Goal: Task Accomplishment & Management: Use online tool/utility

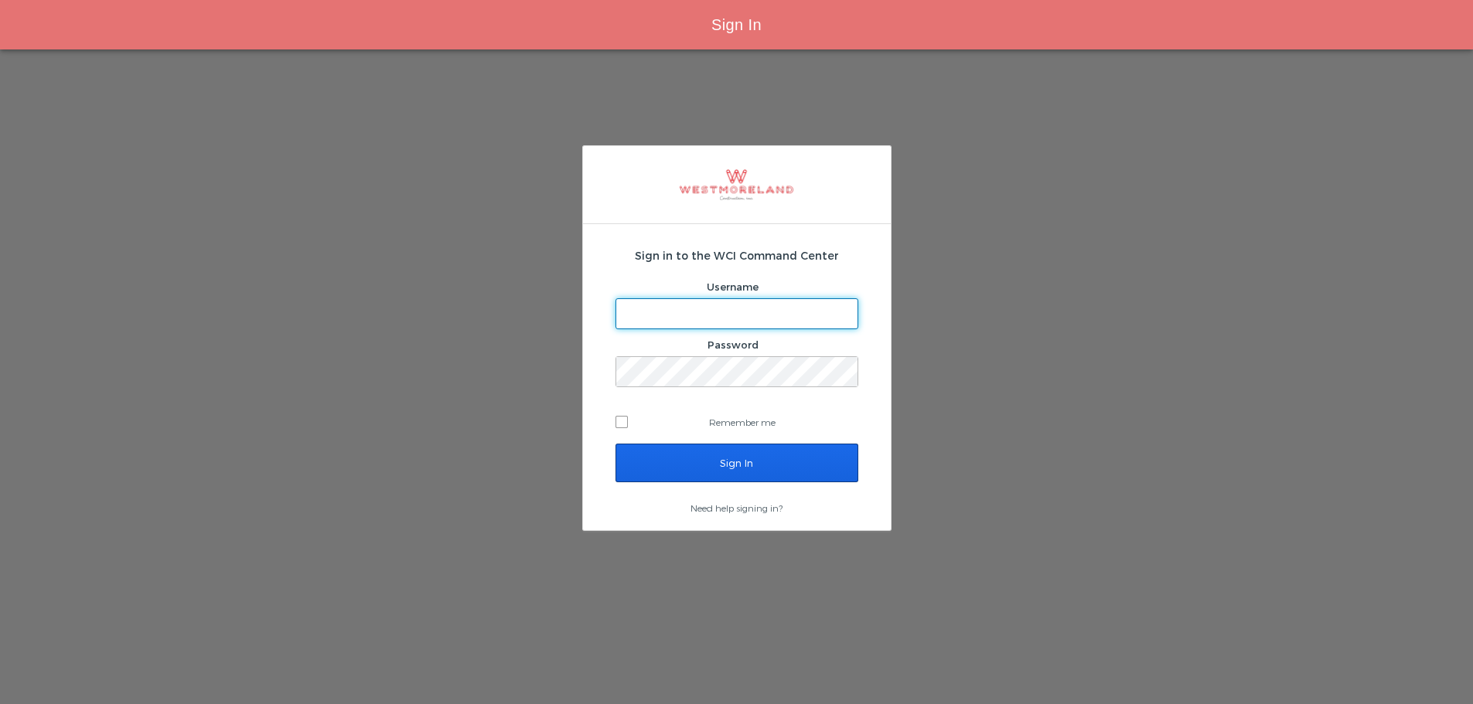
type input "[EMAIL_ADDRESS][PERSON_NAME][DOMAIN_NAME]"
click at [752, 460] on input "Sign In" at bounding box center [736, 463] width 243 height 39
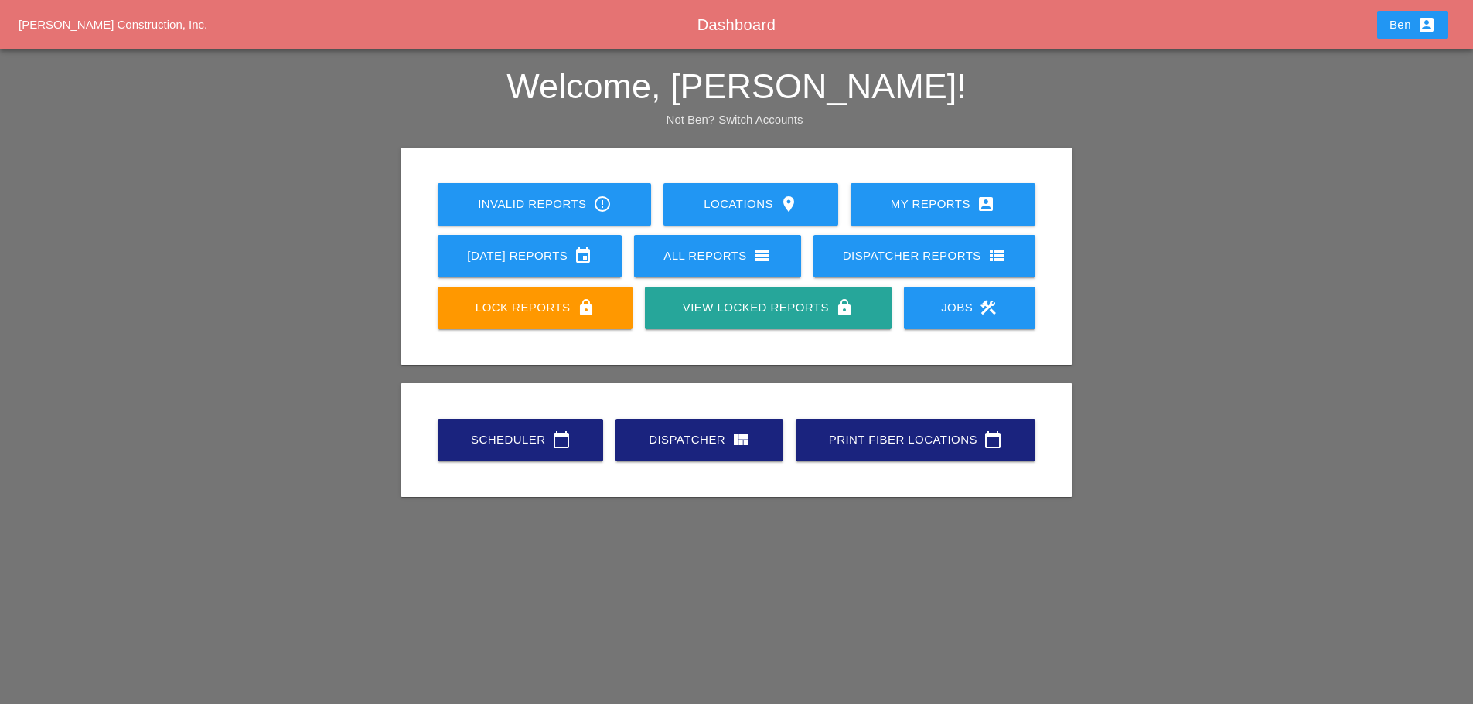
click at [482, 437] on div "Scheduler calendar_today" at bounding box center [520, 440] width 116 height 19
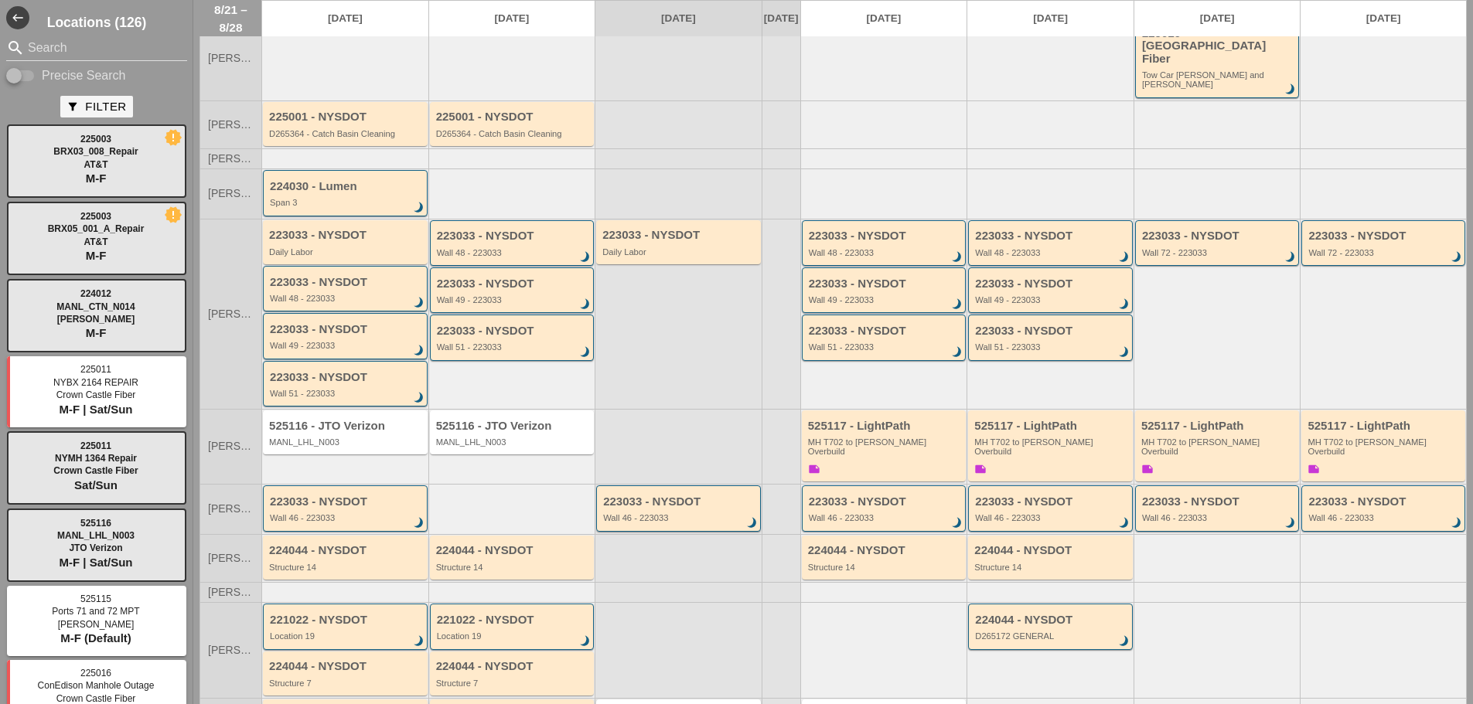
scroll to position [183, 0]
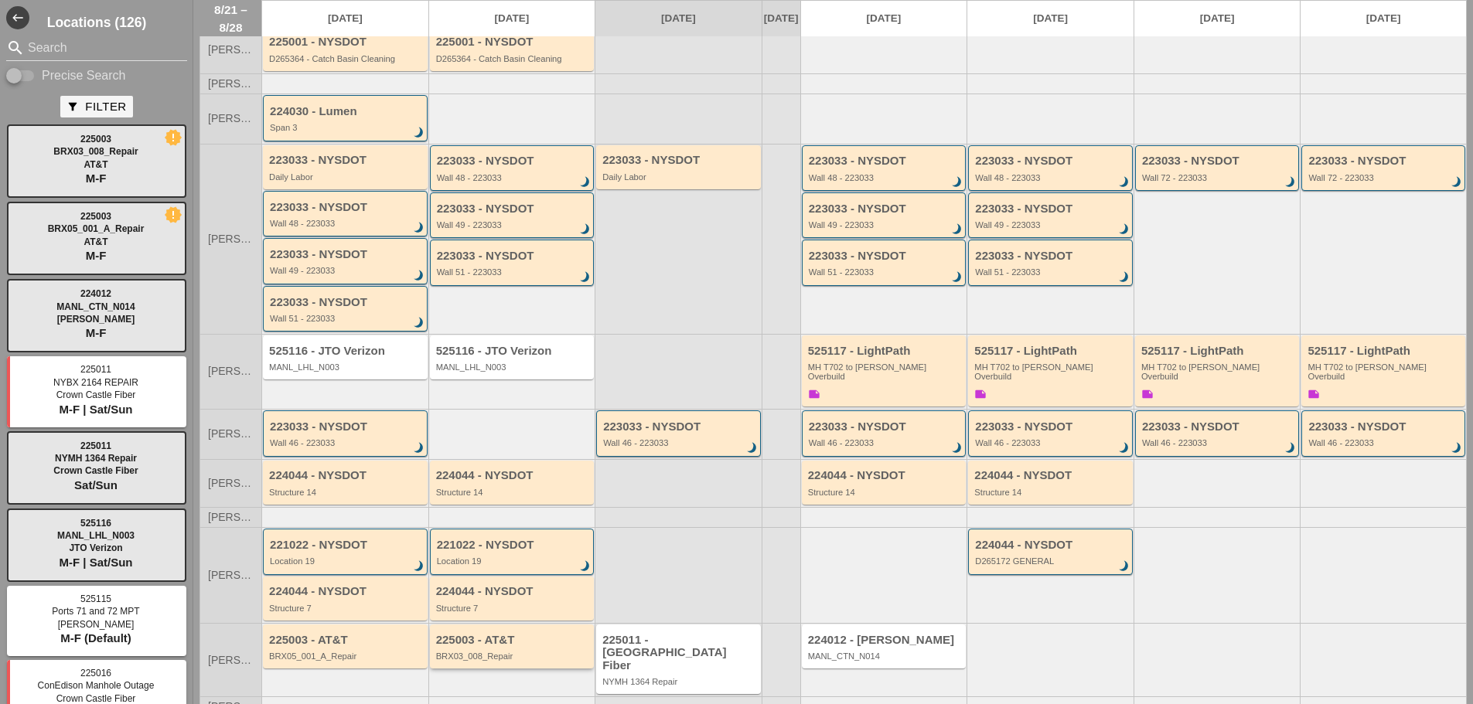
click at [489, 634] on div "225003 - AT&T BRX03_008_Repair" at bounding box center [513, 648] width 155 height 28
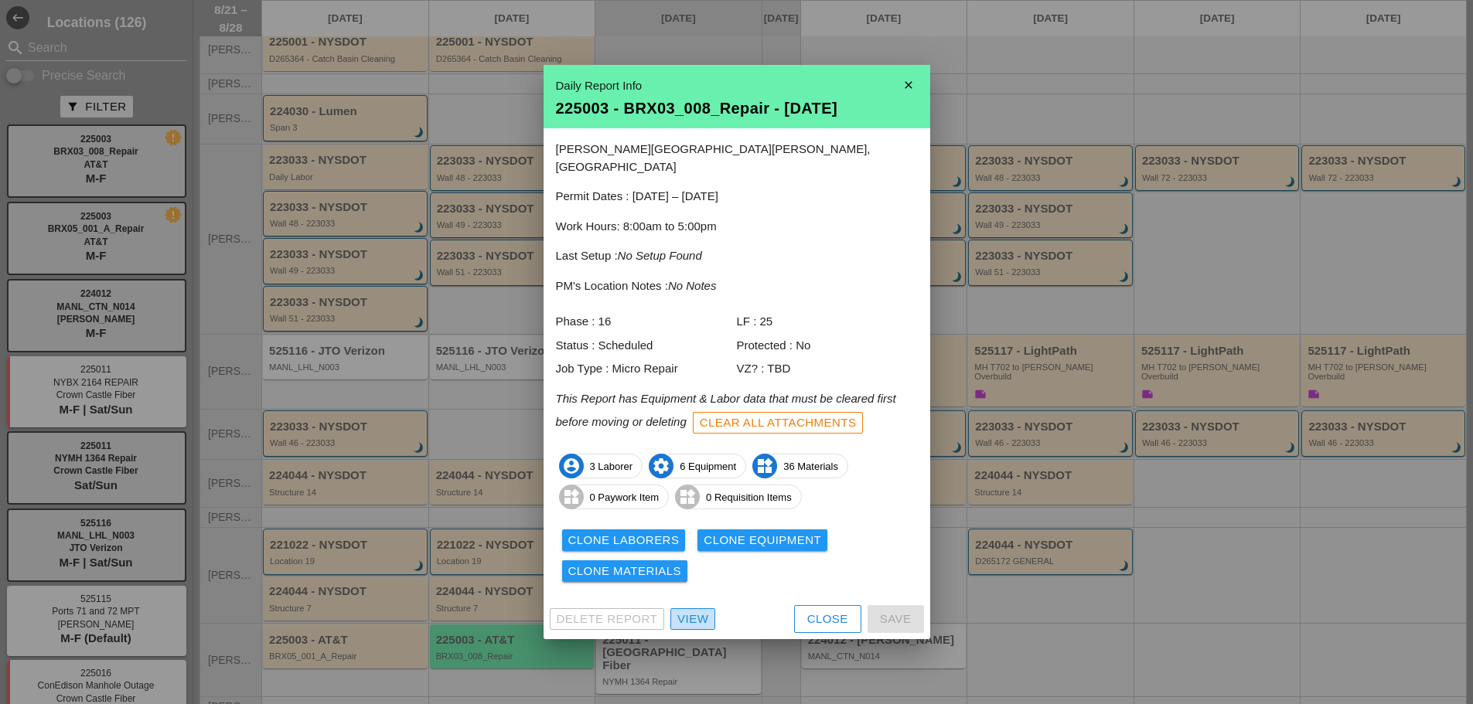
click at [700, 611] on div "View" at bounding box center [692, 620] width 31 height 18
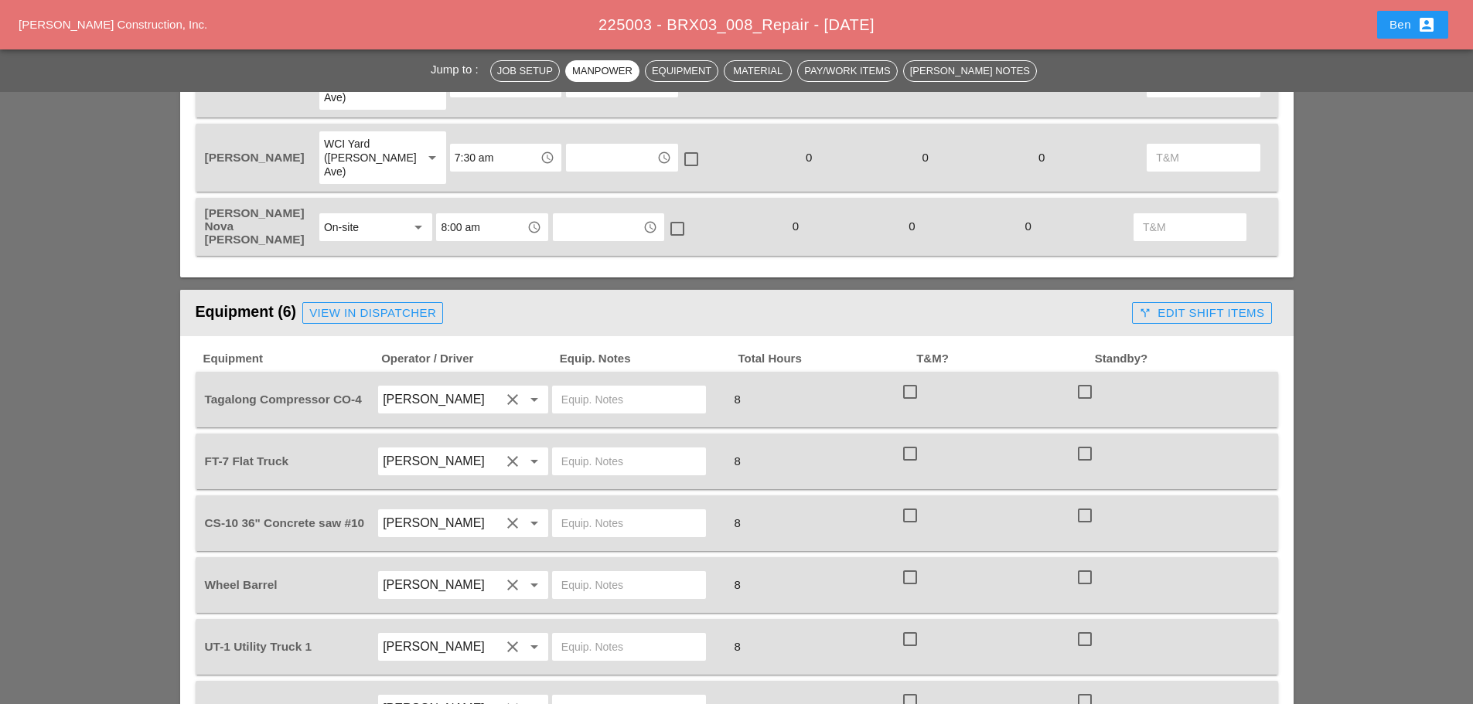
scroll to position [1030, 0]
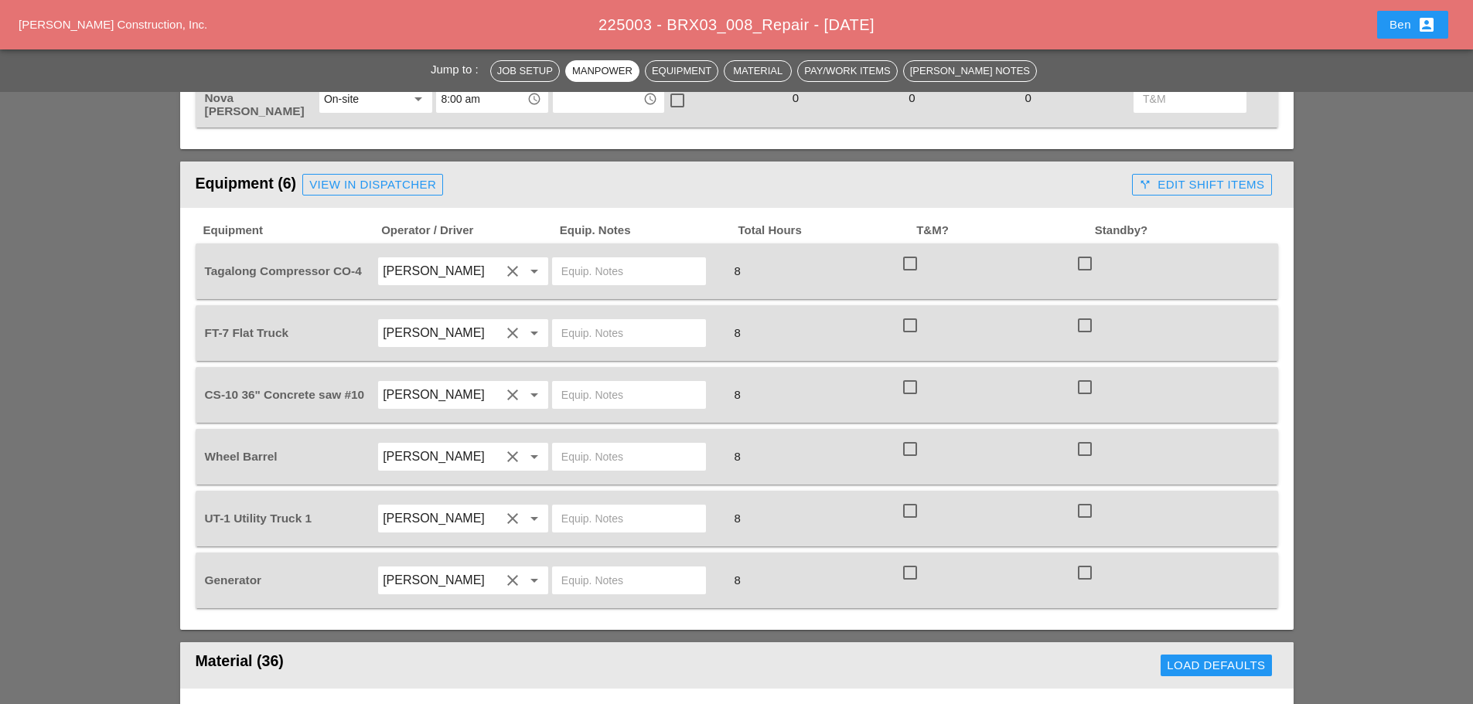
click at [633, 259] on input "text" at bounding box center [628, 271] width 135 height 25
type input "START"
click at [615, 321] on input "text" at bounding box center [628, 333] width 135 height 25
type input "W/ MATERIALS"
click at [621, 383] on input "text" at bounding box center [628, 395] width 135 height 25
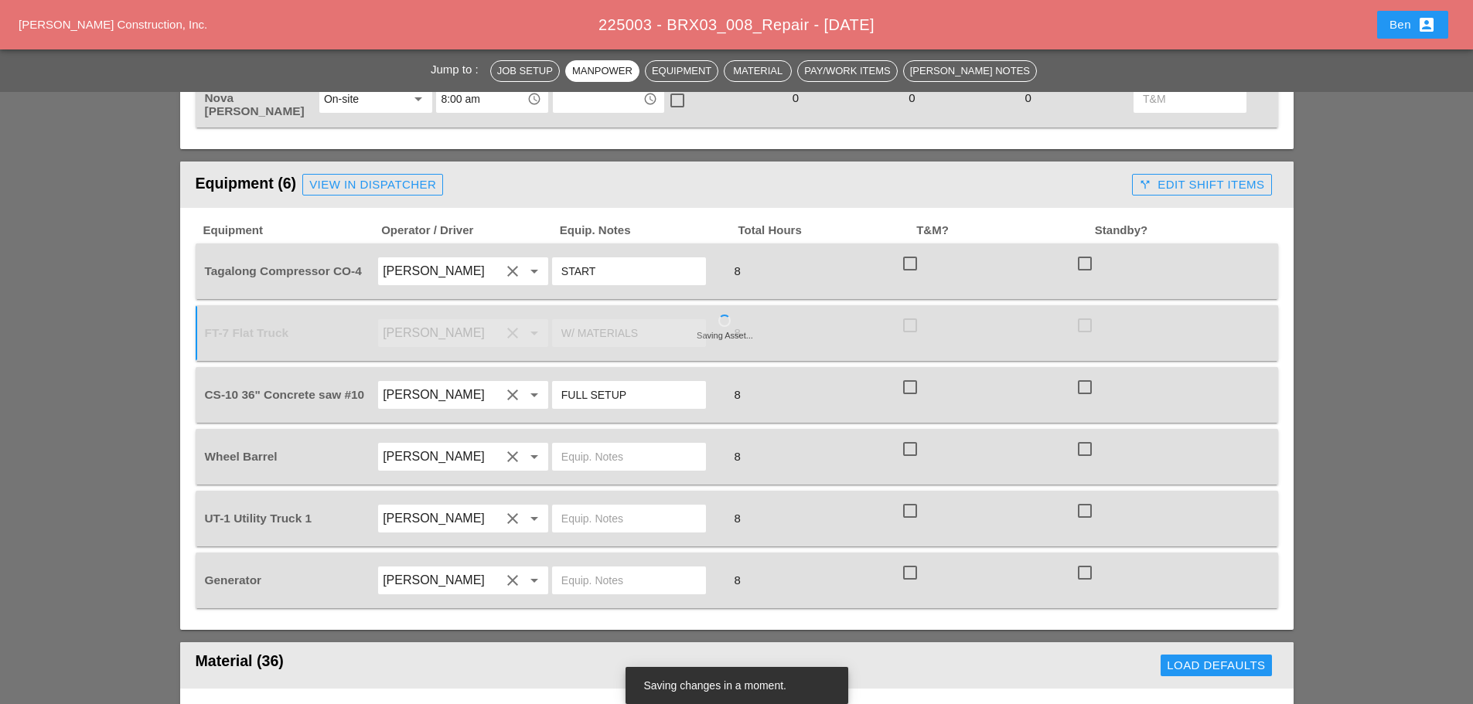
type input "FULL SETUP"
click at [605, 444] on input "text" at bounding box center [628, 456] width 135 height 25
type input "ON TRUCK"
click at [601, 506] on input "text" at bounding box center [628, 518] width 135 height 25
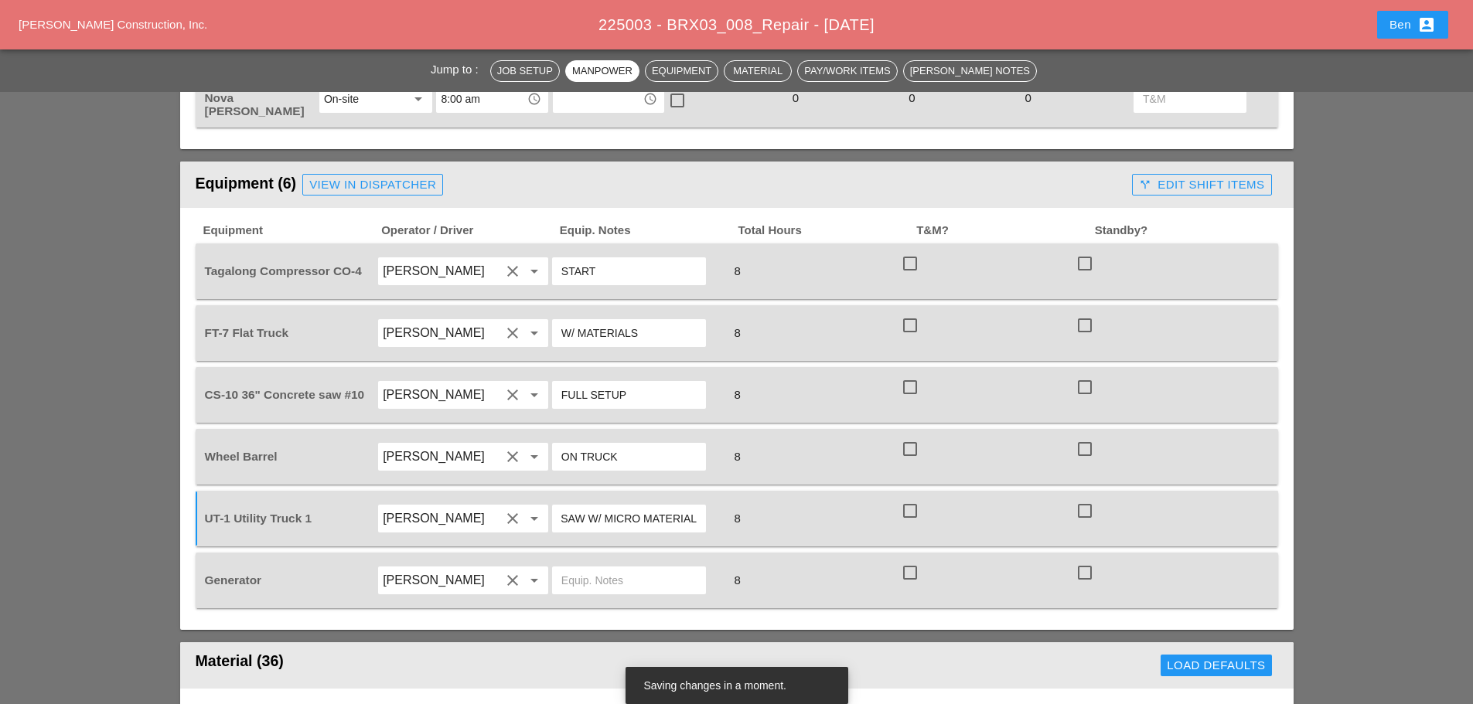
type input "W/ CONCRETE SAW W/ MICRO MATERIAL"
click at [615, 568] on input "text" at bounding box center [628, 580] width 135 height 25
type input "ON TRUCK"
click at [370, 176] on div "View in Dispatcher" at bounding box center [372, 185] width 127 height 18
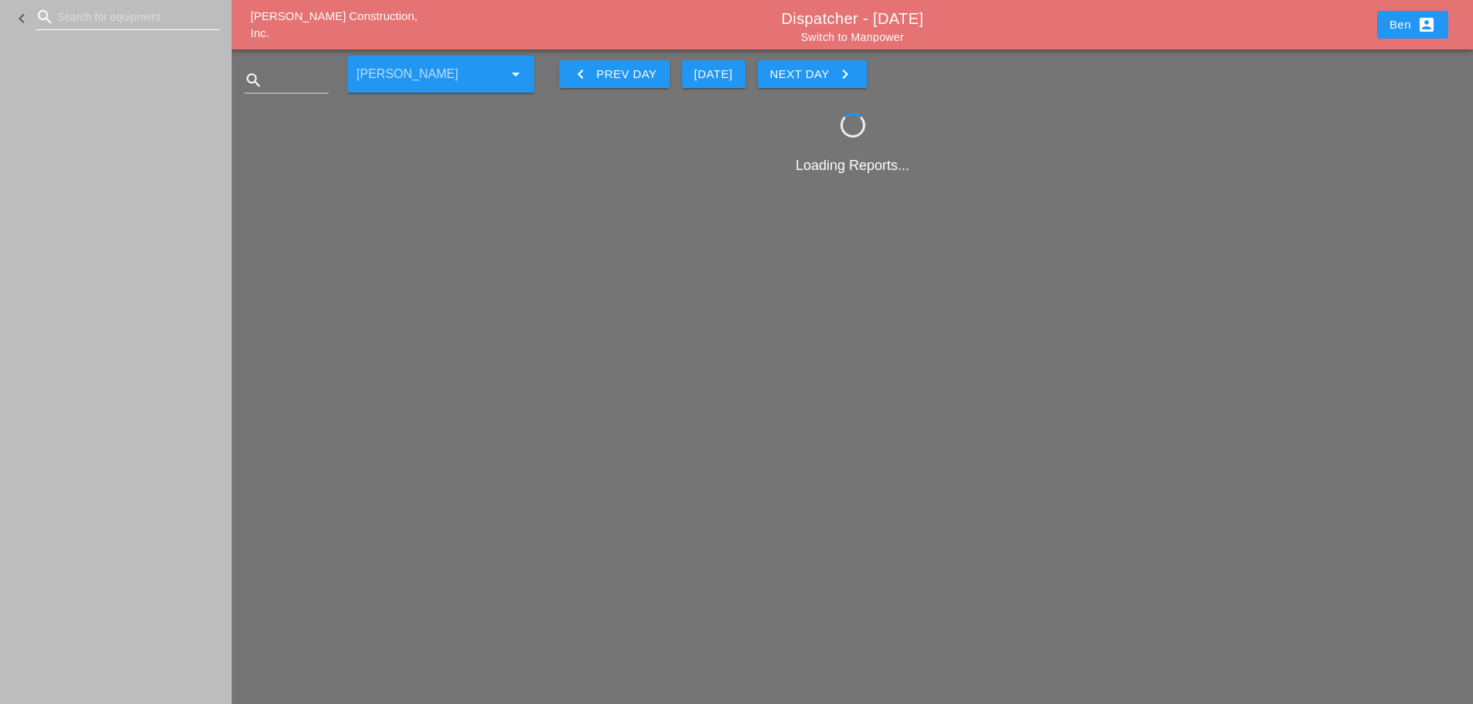
click at [145, 19] on input "Search for equipment" at bounding box center [127, 17] width 141 height 25
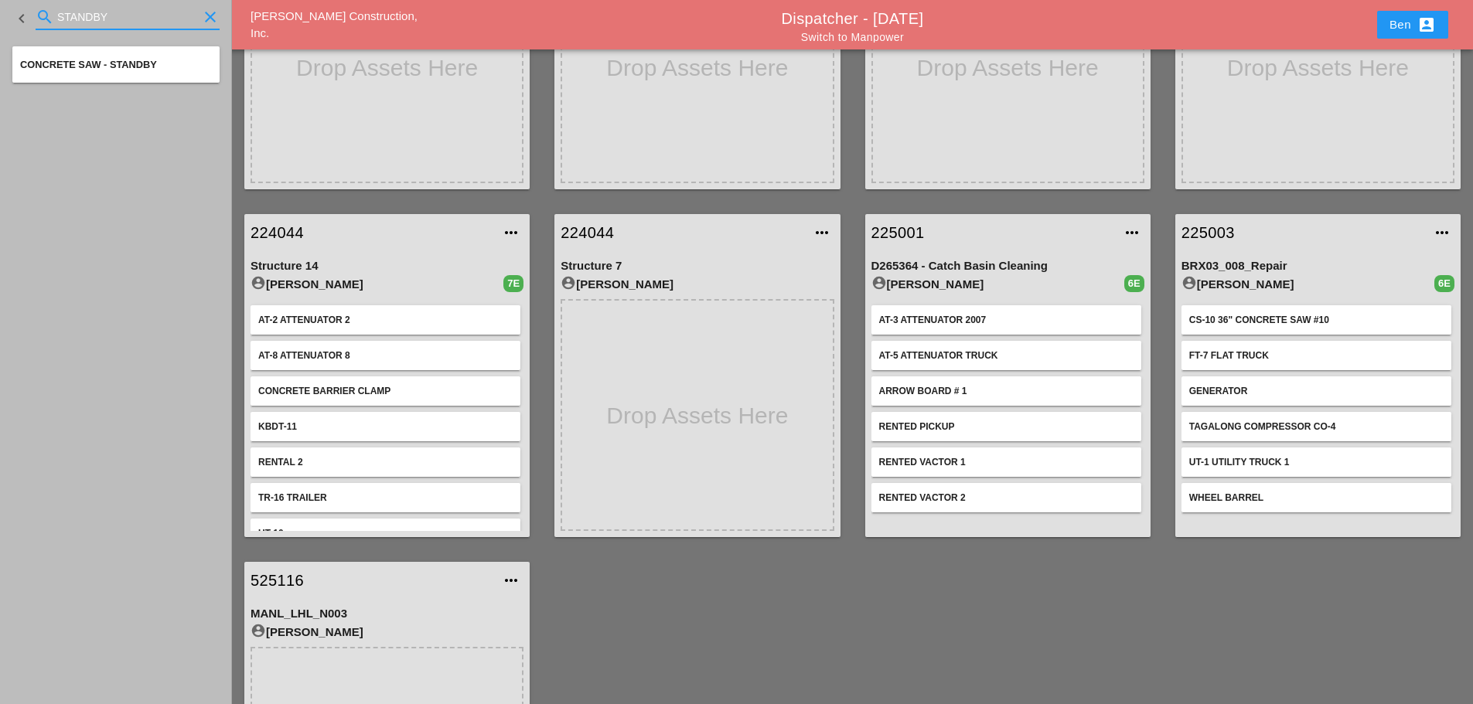
scroll to position [257, 0]
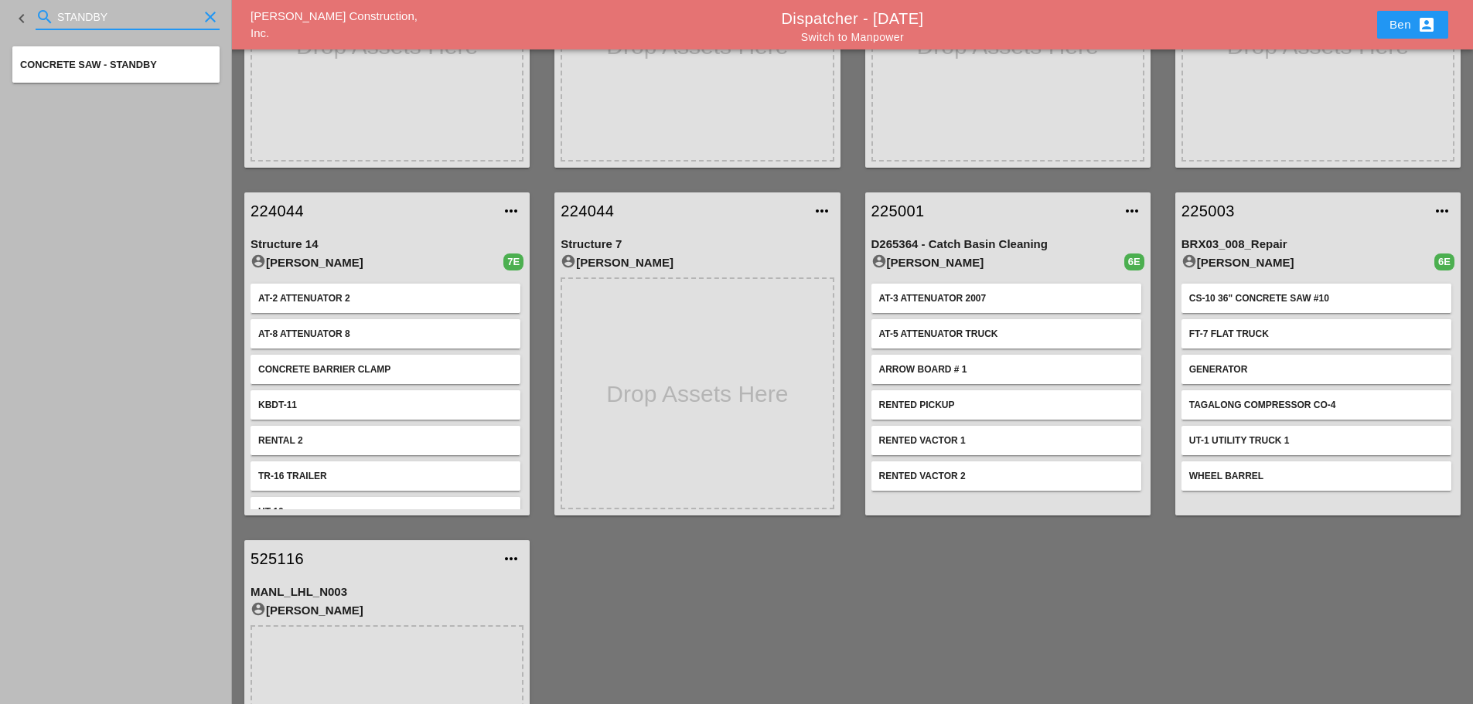
type input "STANDBY"
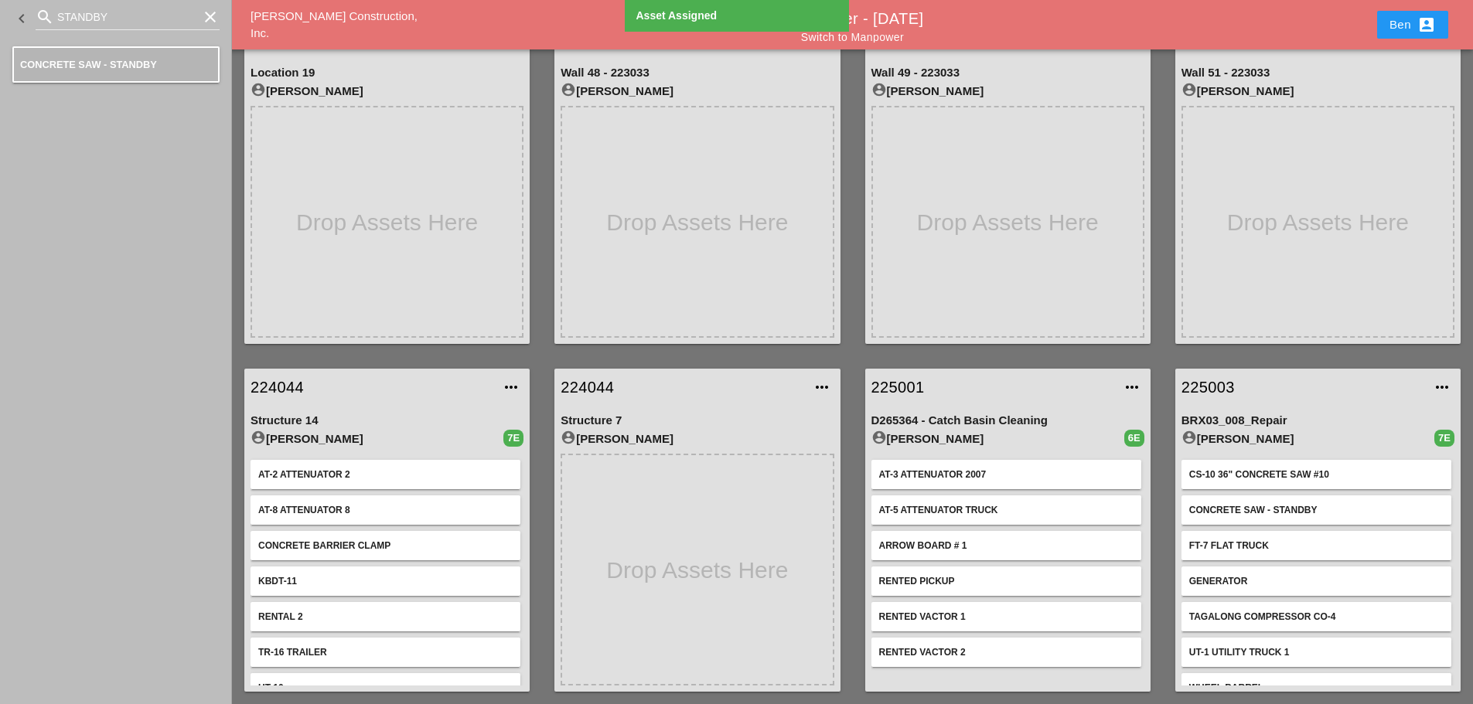
scroll to position [0, 0]
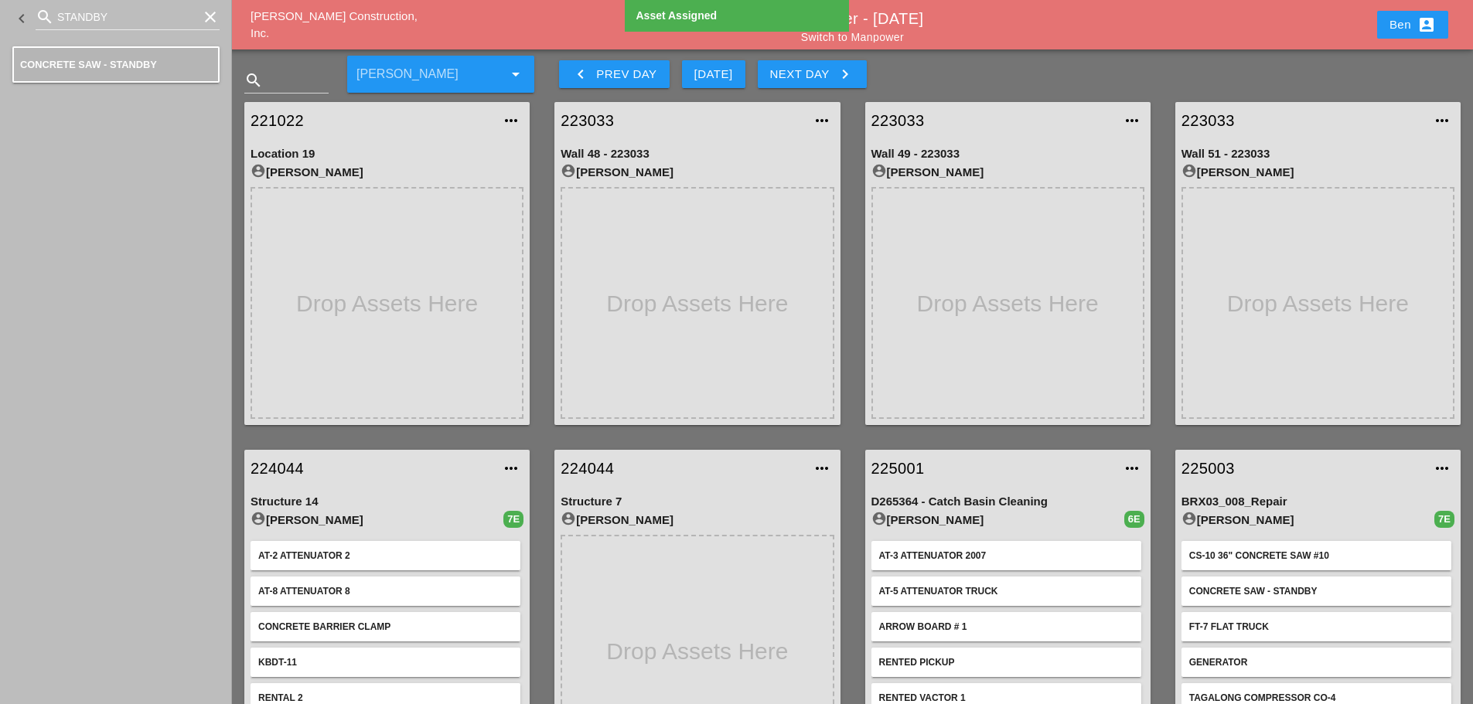
click at [327, 19] on span "Westmoreland Construction, Inc." at bounding box center [333, 24] width 167 height 31
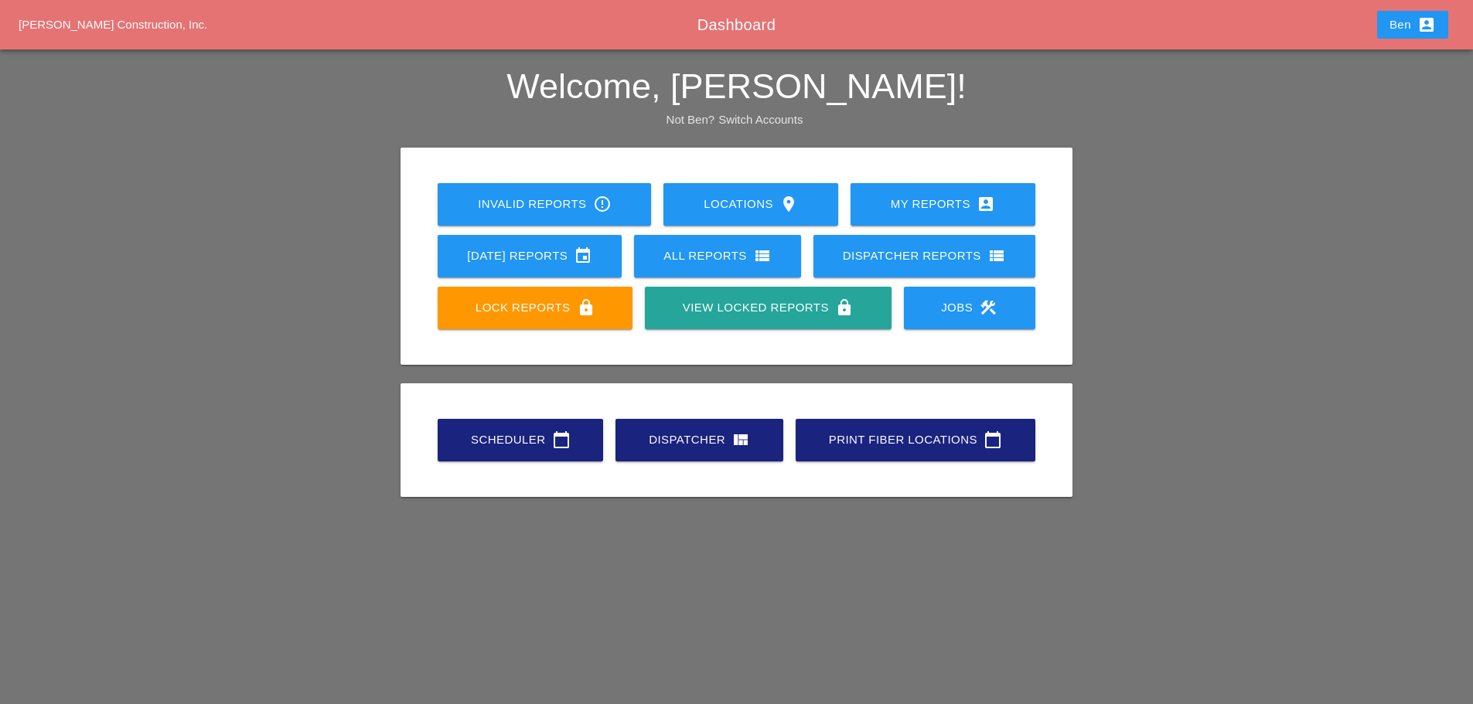
click at [495, 451] on link "Scheduler calendar_today" at bounding box center [520, 440] width 165 height 43
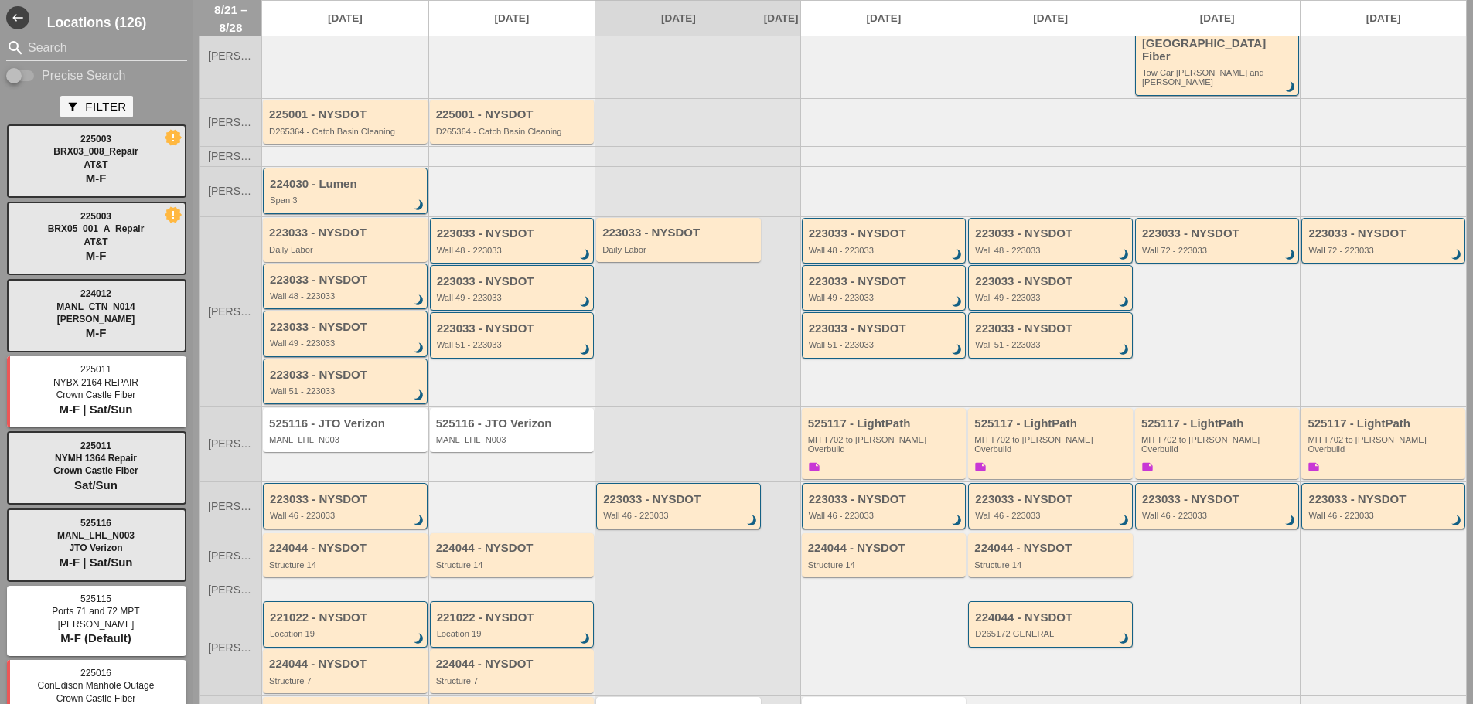
scroll to position [183, 0]
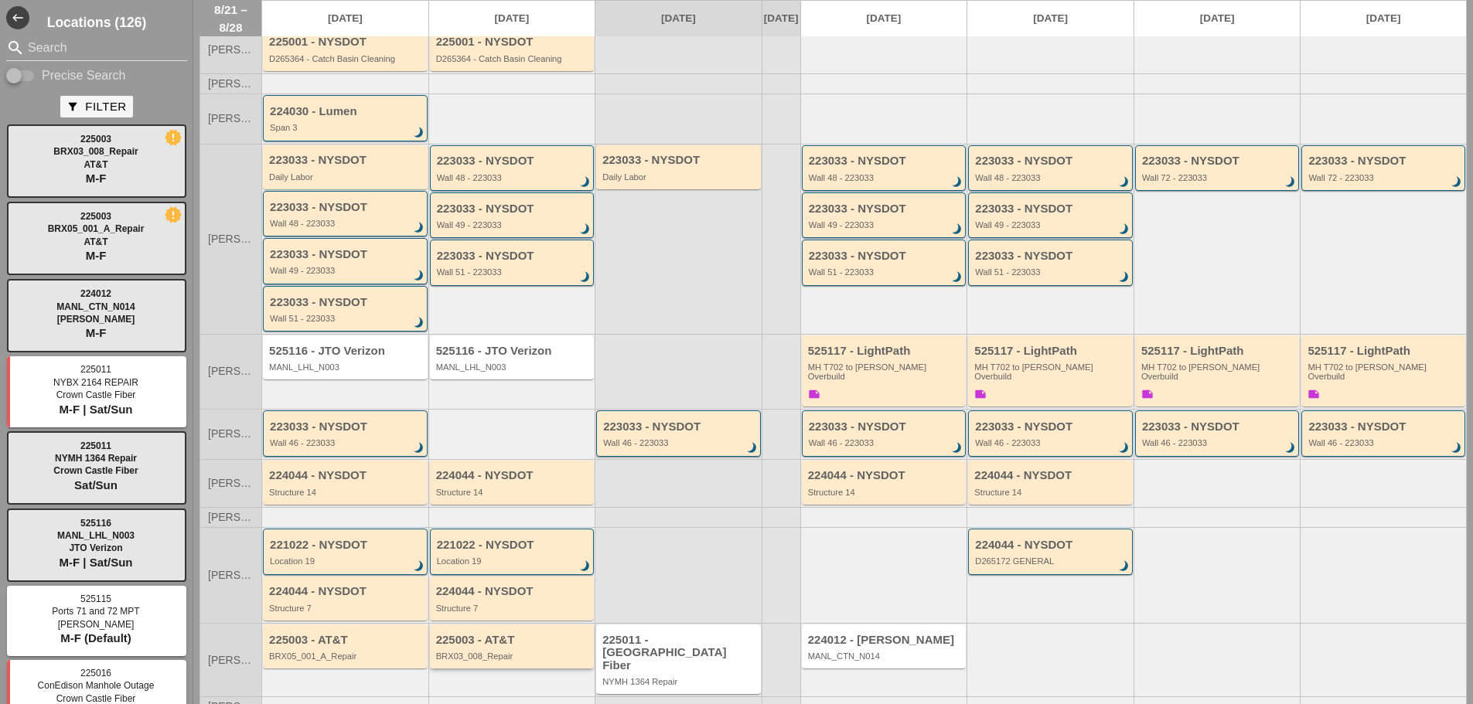
click at [487, 641] on div "225003 - AT&T BRX03_008_Repair" at bounding box center [512, 647] width 165 height 44
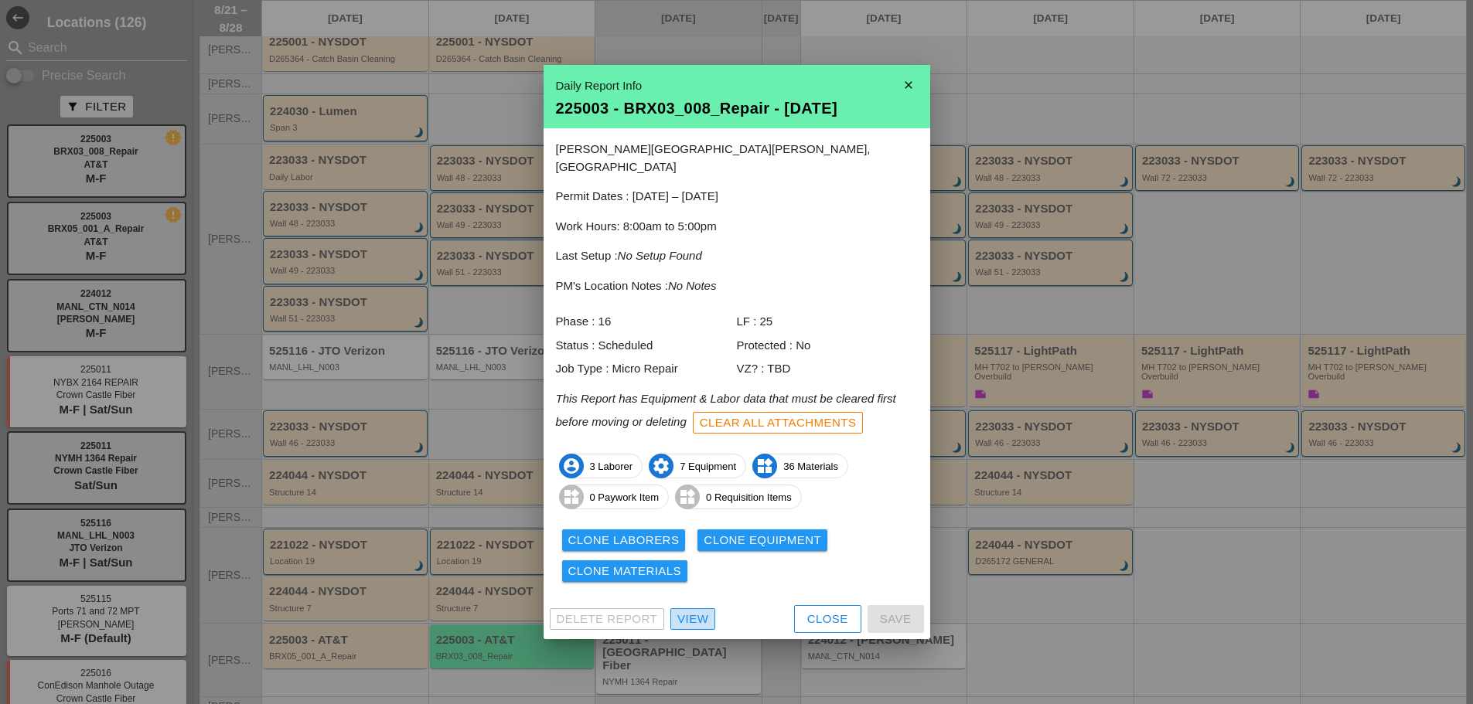
click at [689, 611] on div "View" at bounding box center [692, 620] width 31 height 18
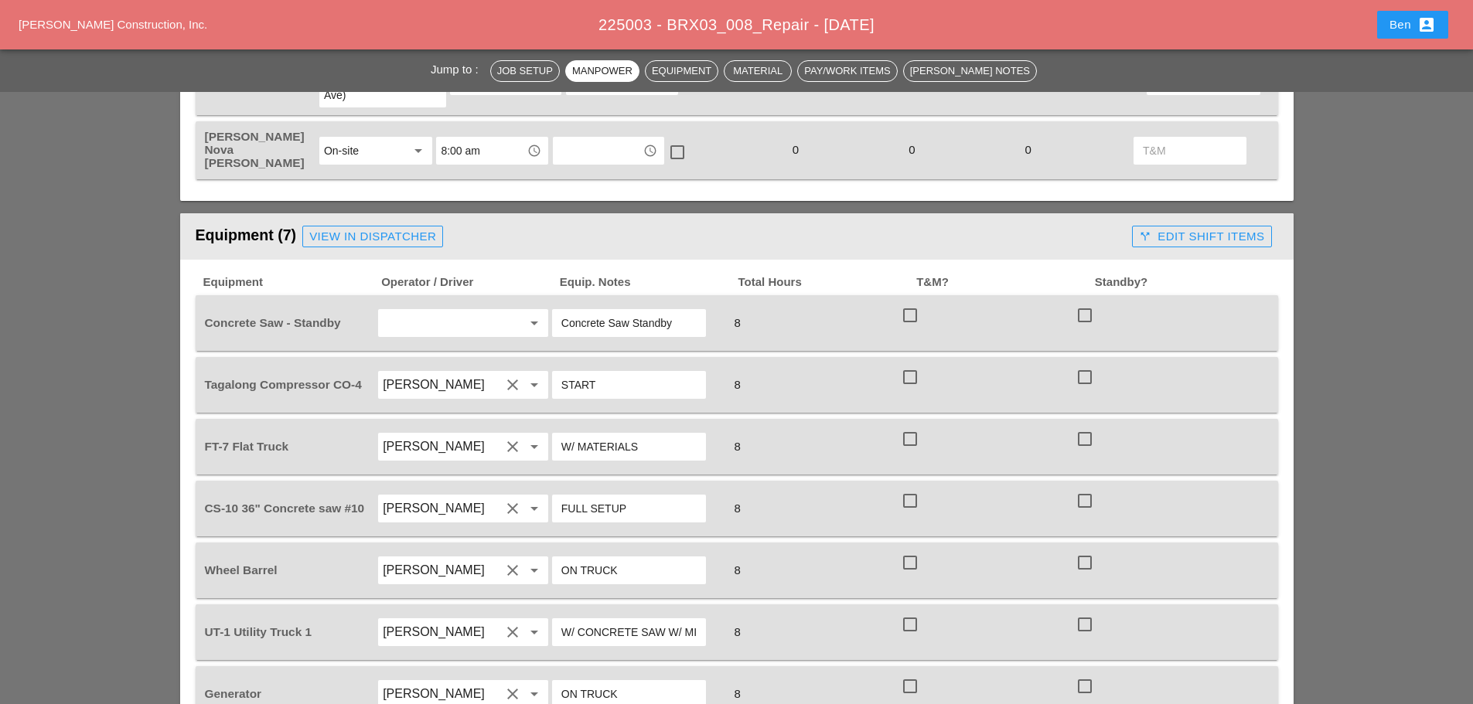
scroll to position [1030, 0]
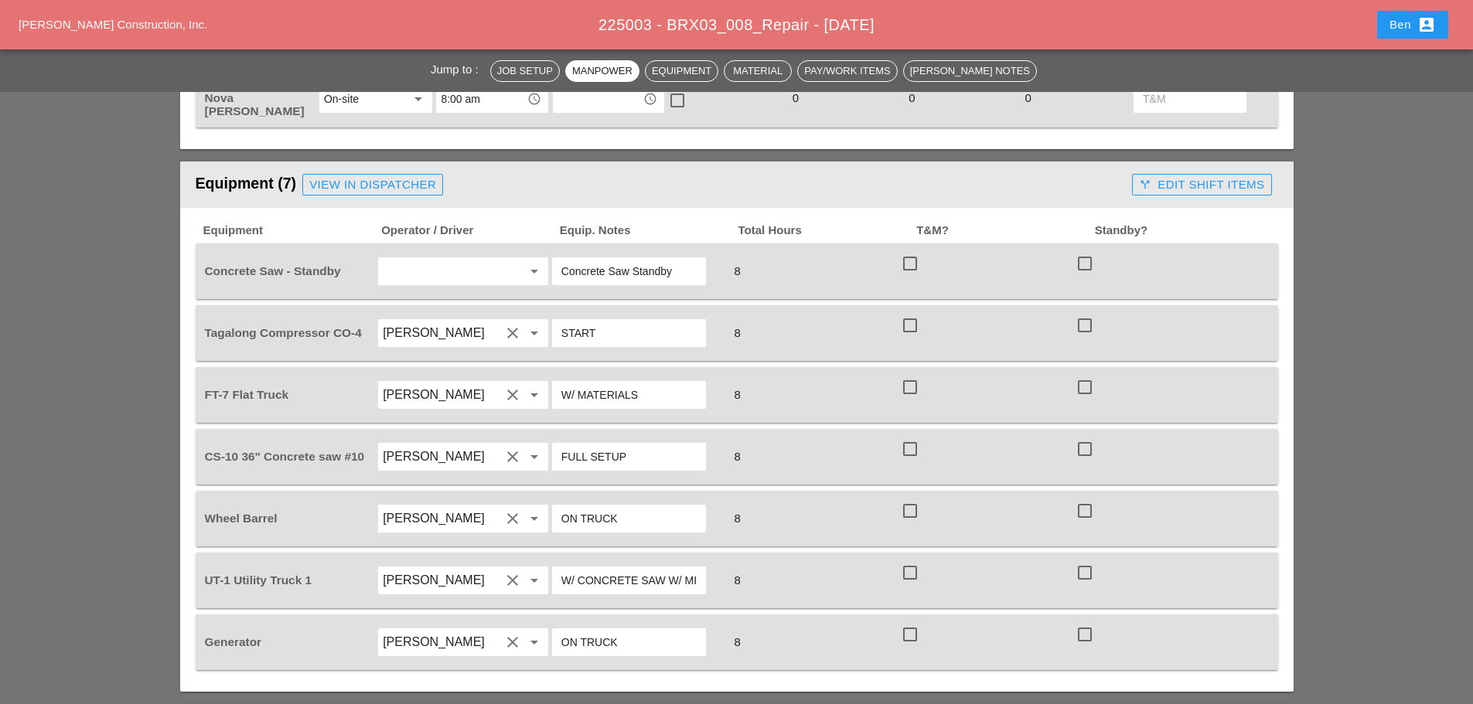
click at [623, 259] on input "Concrete Saw Standby" at bounding box center [628, 271] width 135 height 25
click at [543, 262] on icon "arrow_drop_down" at bounding box center [534, 271] width 19 height 19
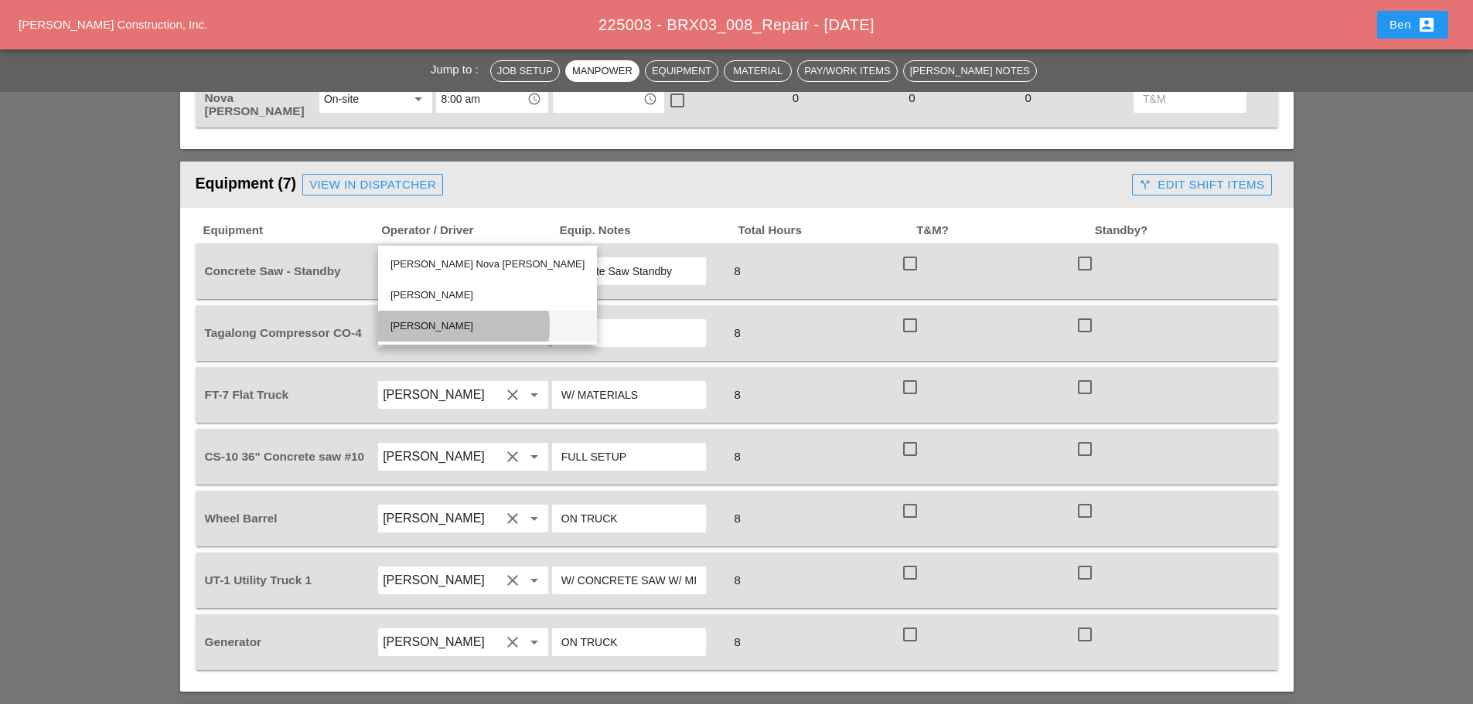
click at [459, 322] on div "Yancy Matos" at bounding box center [487, 326] width 194 height 19
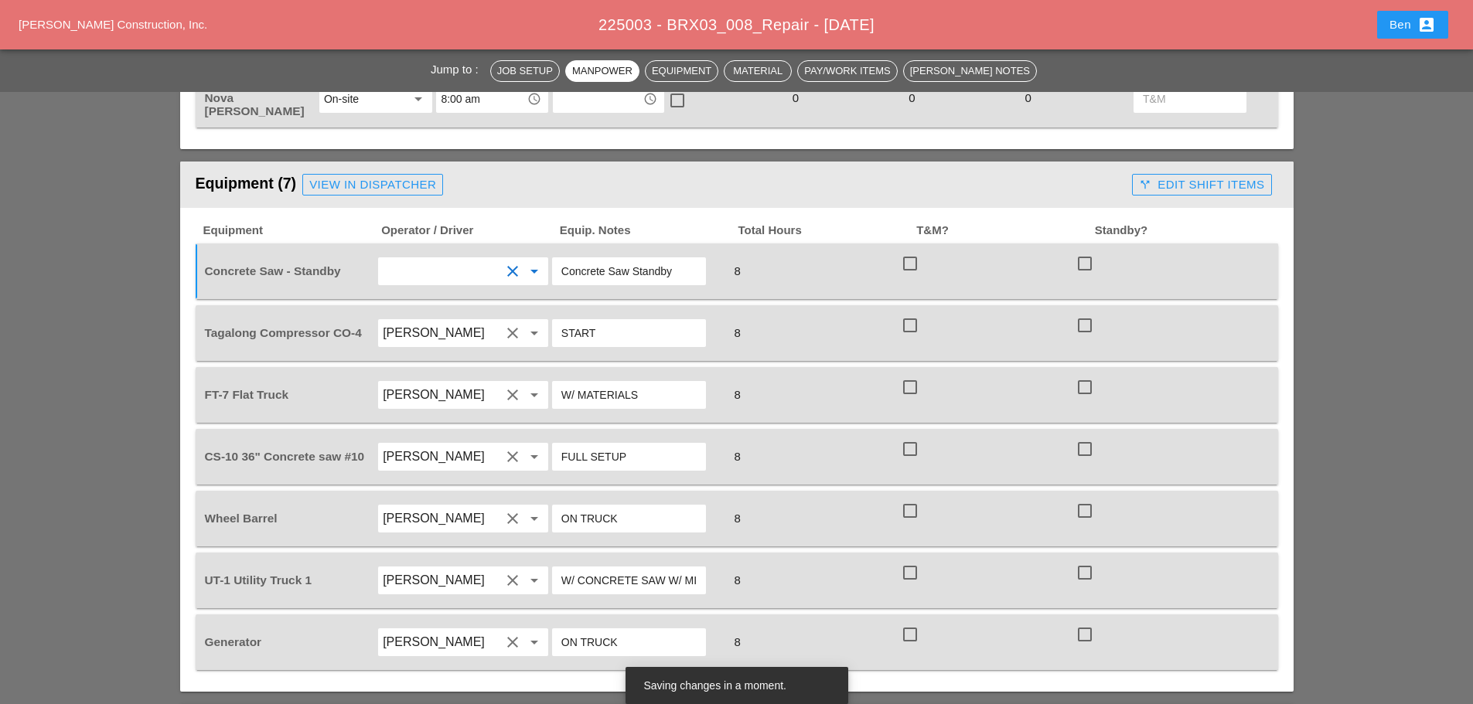
click at [604, 259] on input "Concrete Saw Standby" at bounding box center [628, 271] width 135 height 25
type input "FULL SETUP"
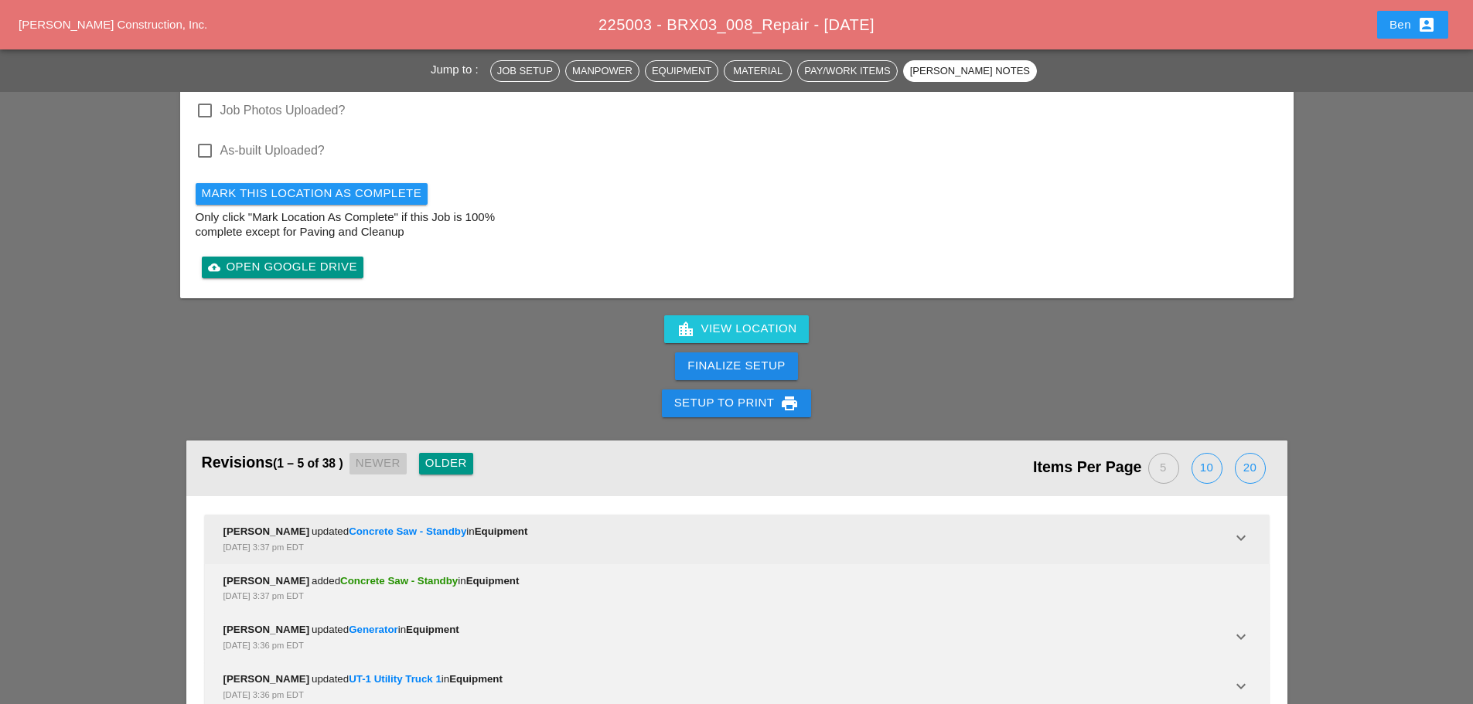
scroll to position [4251, 0]
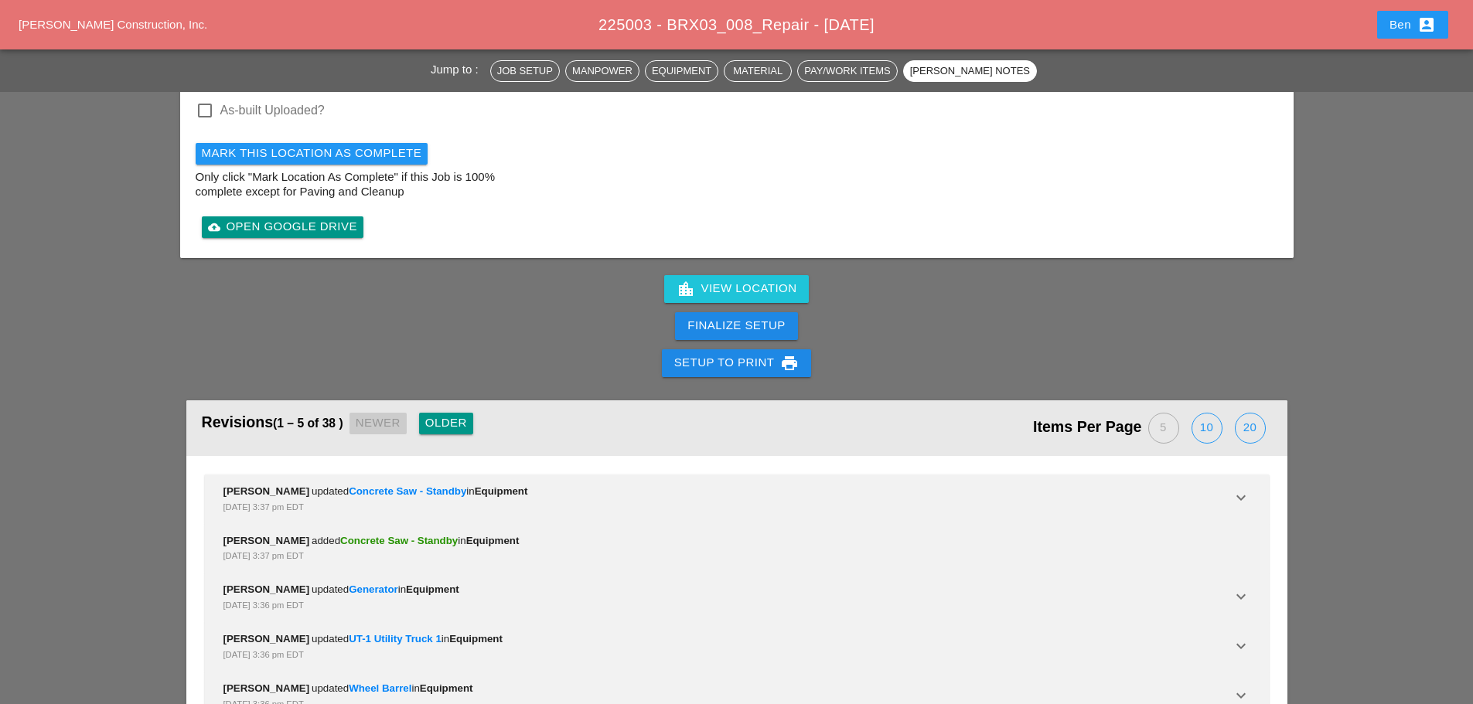
click at [768, 317] on div "Finalize Setup" at bounding box center [735, 326] width 97 height 18
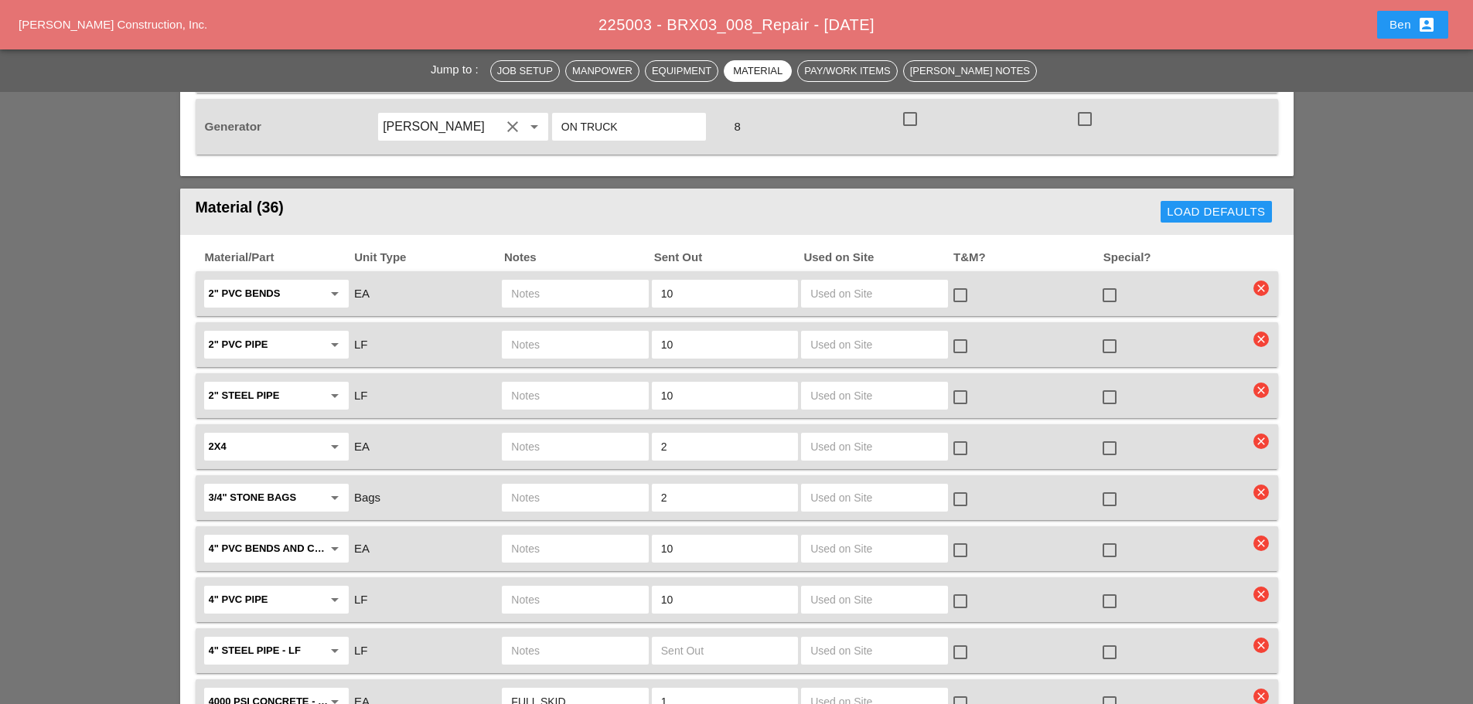
scroll to position [644, 0]
